Goal: Information Seeking & Learning: Learn about a topic

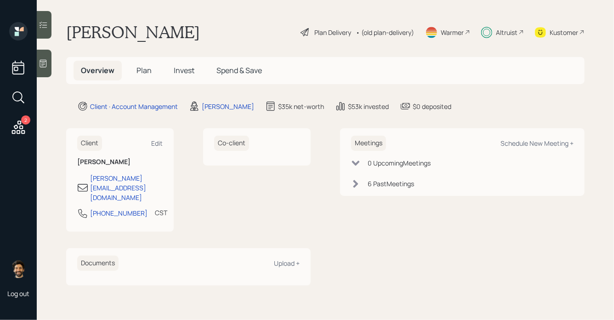
click at [181, 71] on span "Invest" at bounding box center [184, 70] width 21 height 10
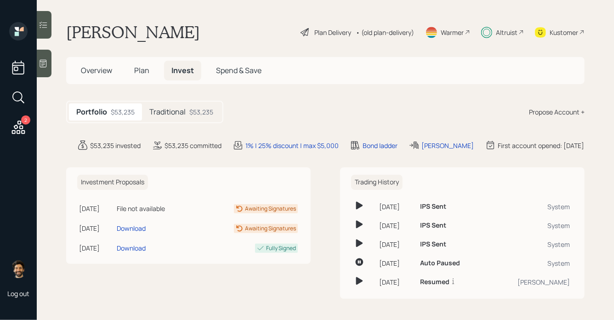
click at [175, 114] on h5 "Traditional" at bounding box center [167, 112] width 36 height 9
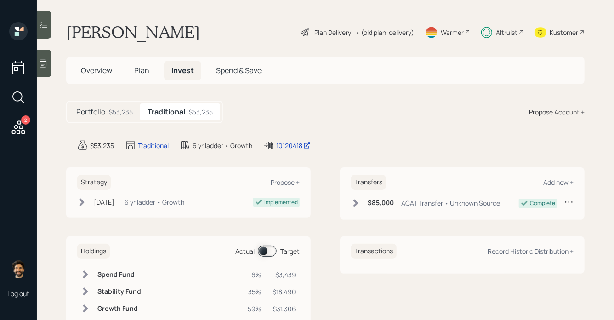
click at [516, 34] on div "Altruist" at bounding box center [507, 33] width 22 height 10
click at [382, 36] on div "• (old plan-delivery)" at bounding box center [385, 33] width 58 height 10
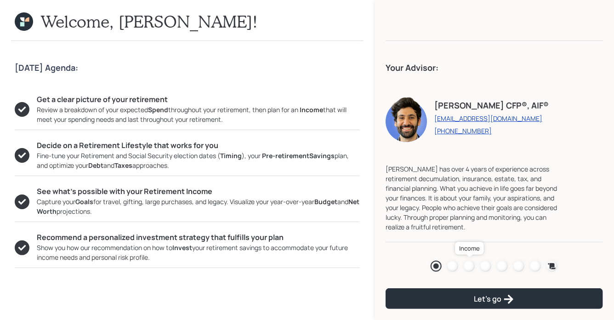
click at [467, 265] on div at bounding box center [469, 266] width 11 height 11
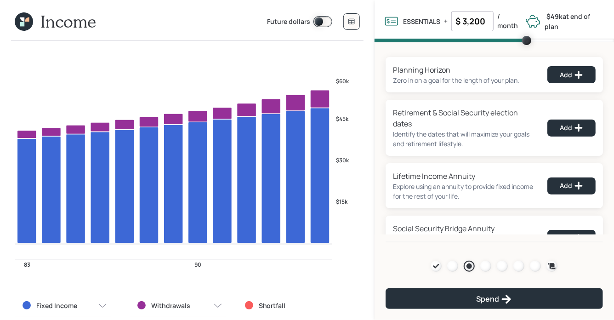
click at [22, 18] on icon at bounding box center [22, 19] width 4 height 4
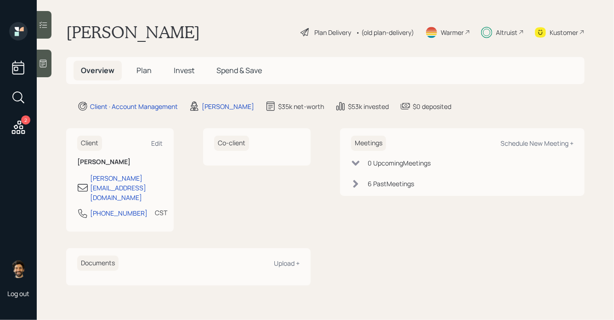
click at [506, 34] on div "Altruist" at bounding box center [507, 33] width 22 height 10
